Goal: Task Accomplishment & Management: Use online tool/utility

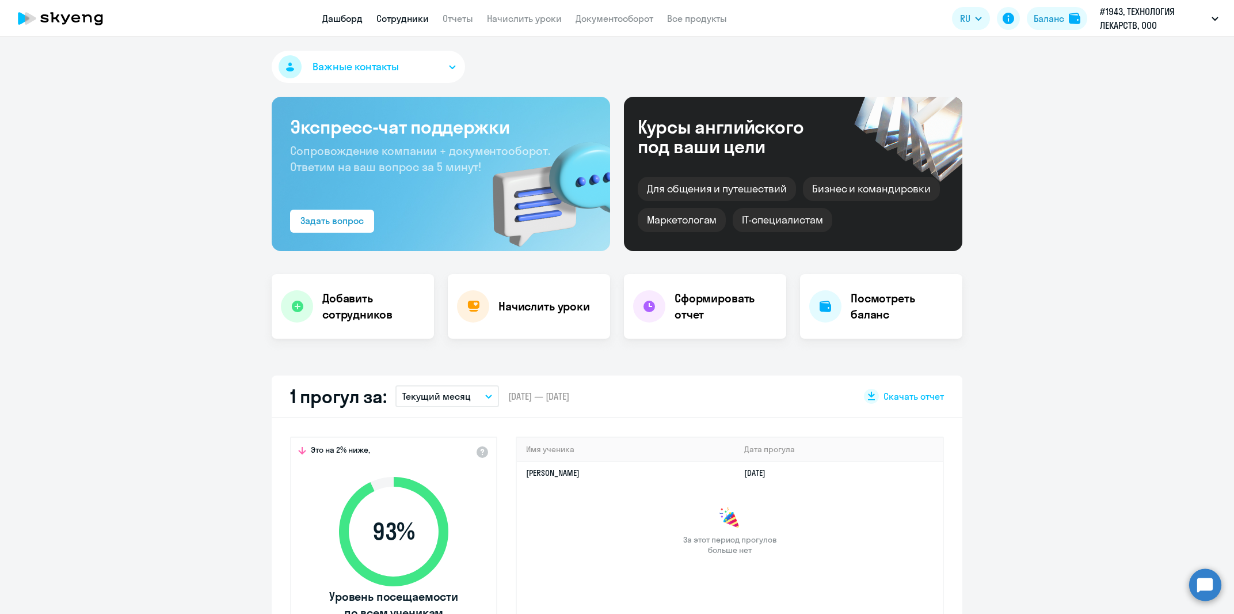
click at [425, 20] on link "Сотрудники" at bounding box center [402, 19] width 52 height 12
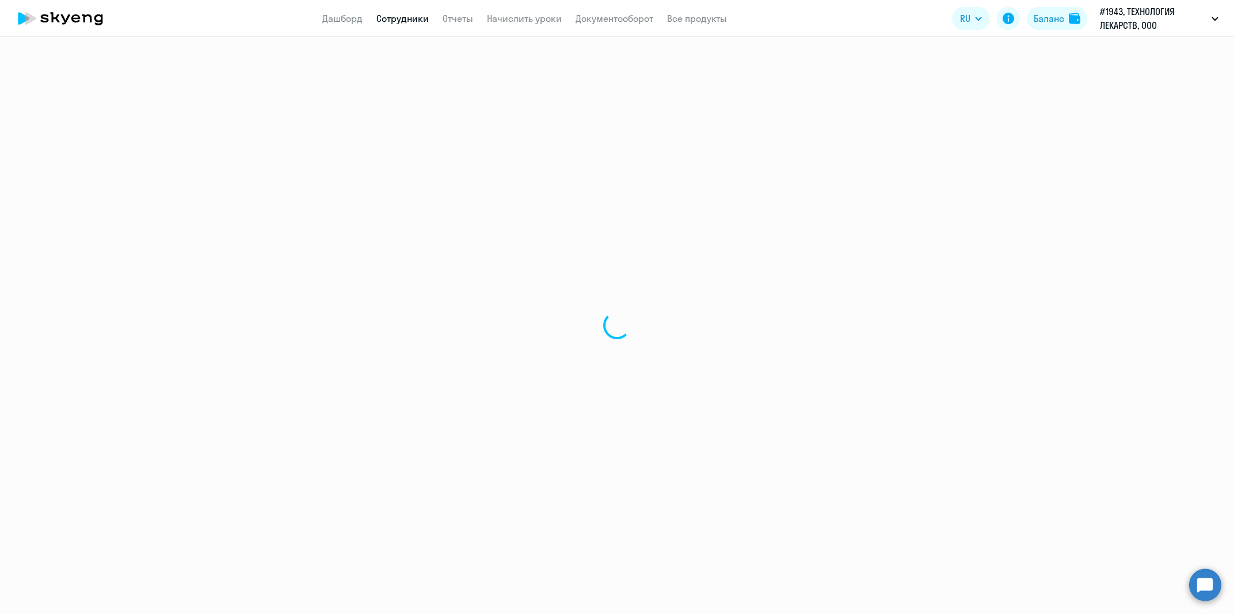
select select "30"
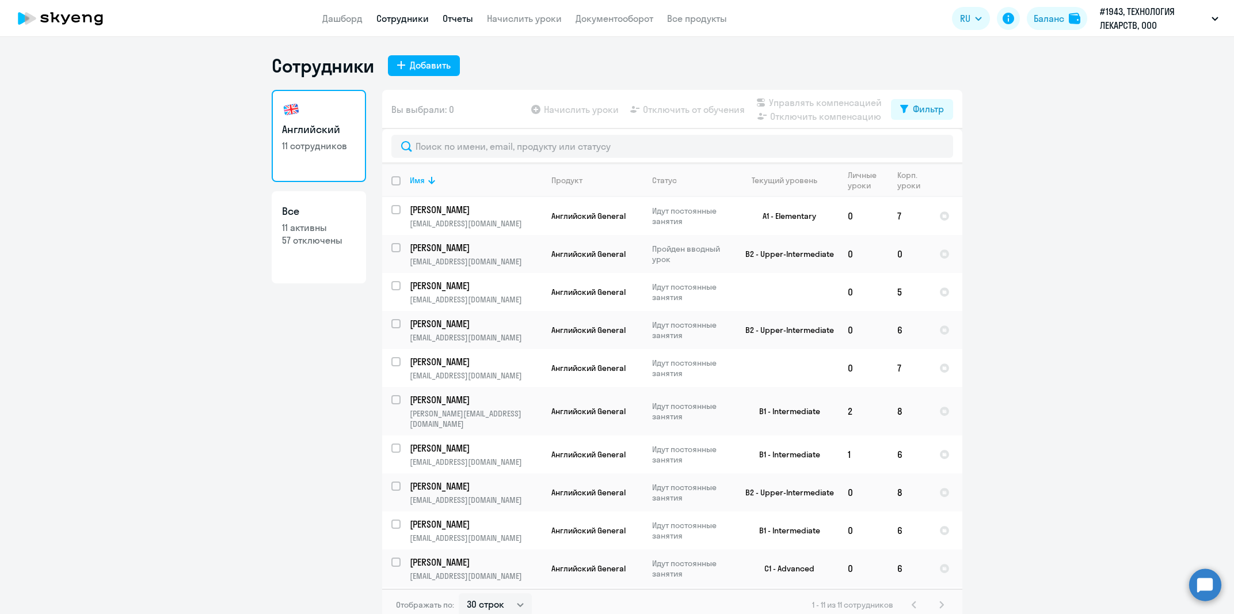
click at [459, 17] on link "Отчеты" at bounding box center [458, 19] width 31 height 12
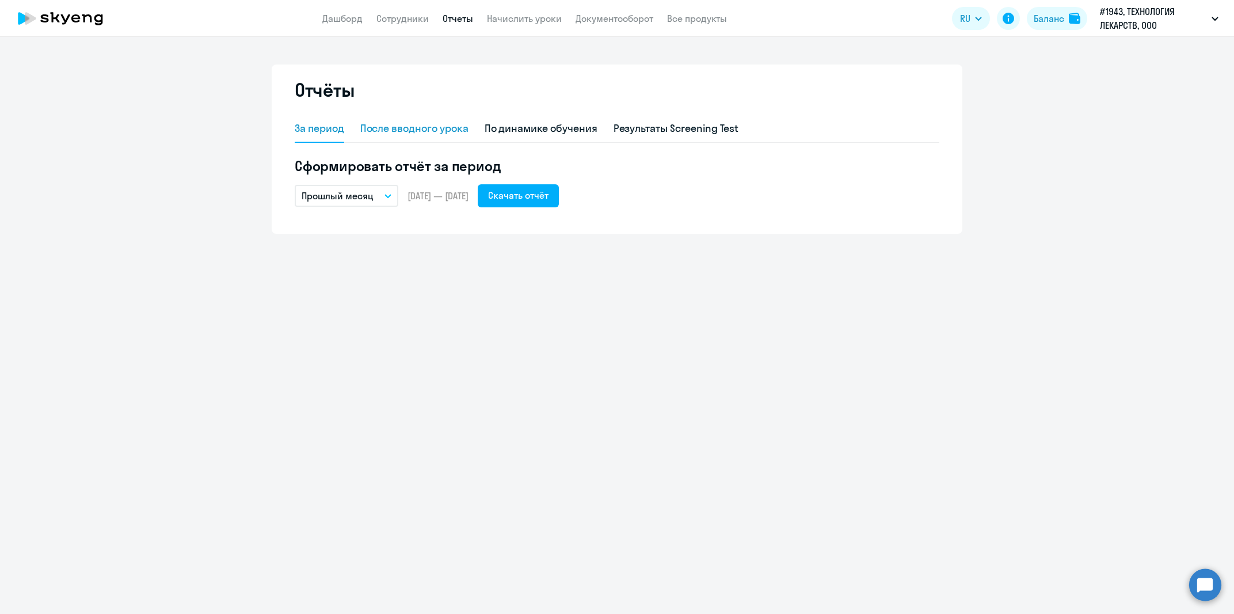
click at [427, 125] on div "После вводного урока" at bounding box center [414, 128] width 108 height 15
select select "10"
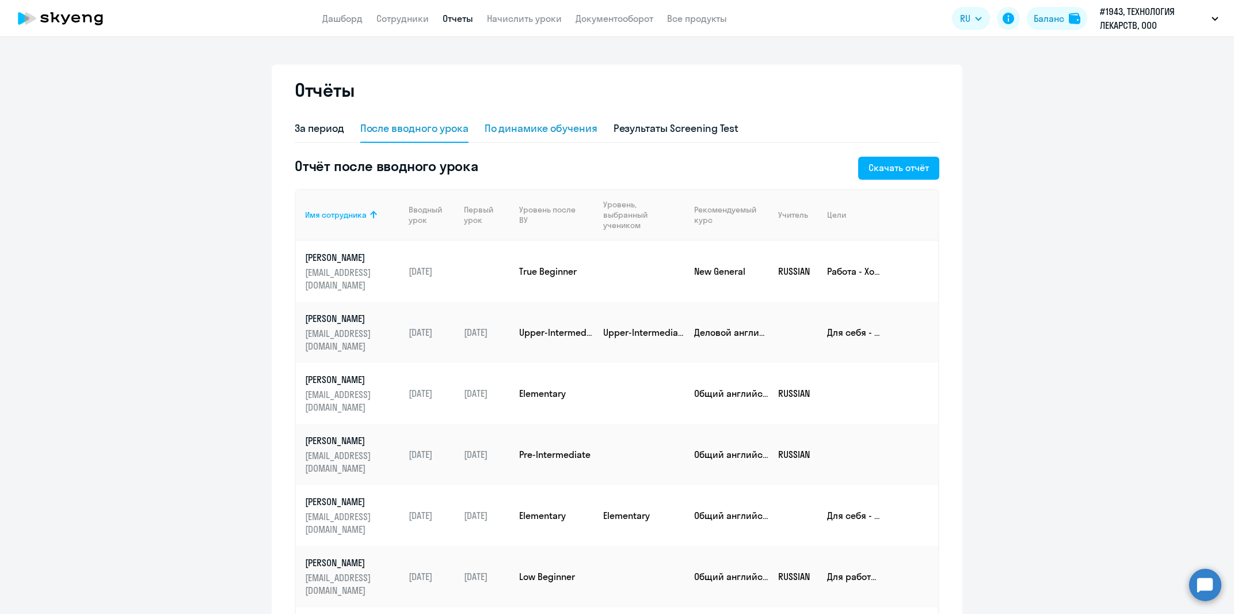
click at [524, 121] on div "По динамике обучения" at bounding box center [541, 128] width 113 height 15
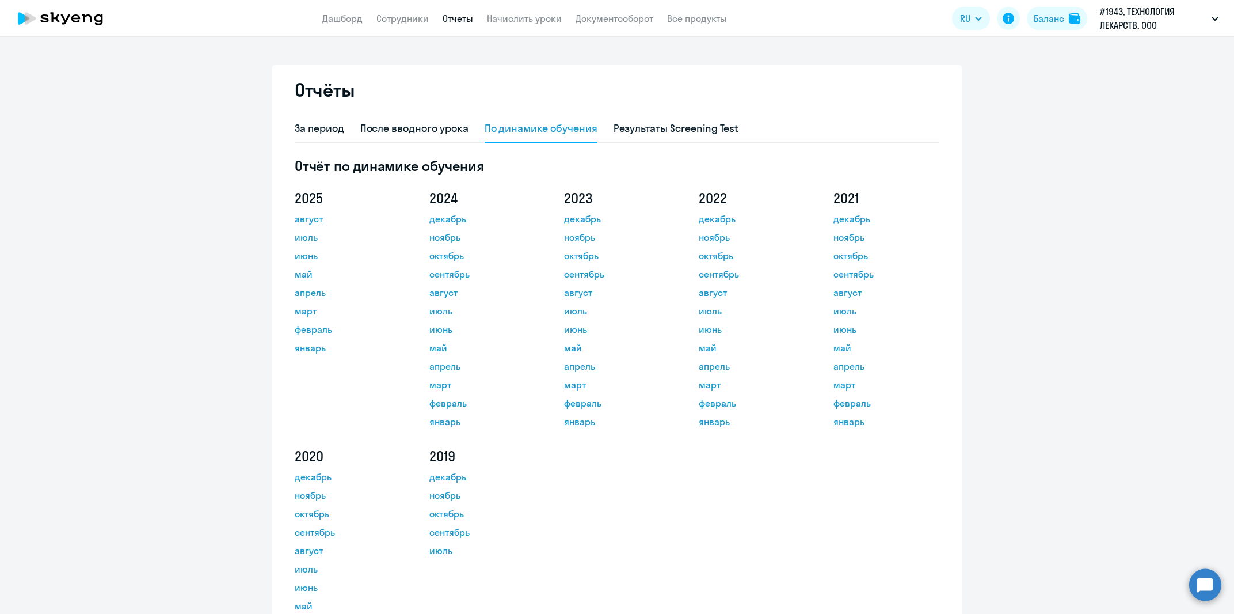
click at [301, 222] on link "август" at bounding box center [347, 219] width 104 height 14
click at [106, 419] on ng-component "Отчёты За период После вводного урока По динамике обучения Результаты Screening…" at bounding box center [617, 391] width 1234 height 654
